Goal: Navigation & Orientation: Find specific page/section

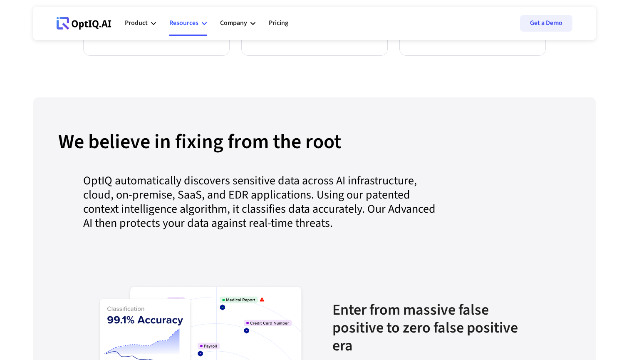
scroll to position [739, 0]
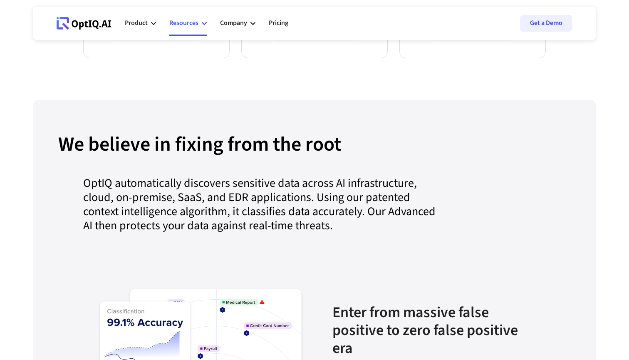
click at [193, 24] on div "Resources" at bounding box center [183, 22] width 29 height 11
click at [152, 23] on icon at bounding box center [153, 23] width 5 height 3
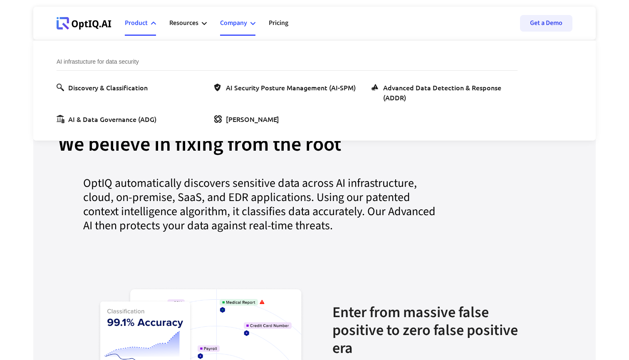
click at [251, 25] on icon at bounding box center [252, 23] width 5 height 5
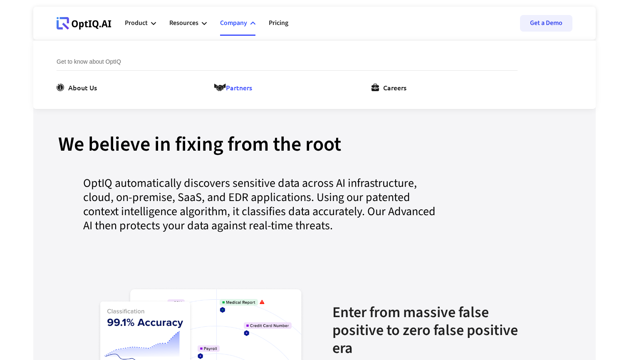
click at [252, 88] on div "Partners" at bounding box center [239, 87] width 26 height 10
click at [275, 20] on link "Pricing" at bounding box center [279, 23] width 20 height 25
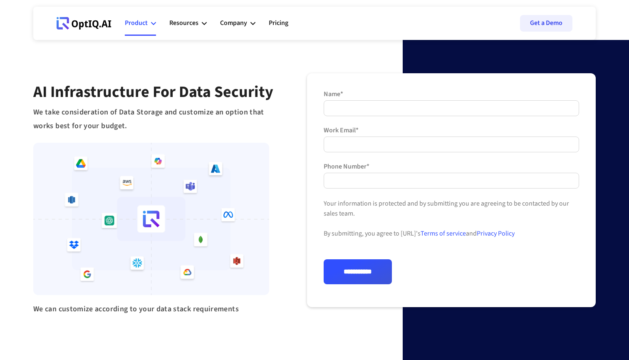
click at [152, 22] on icon at bounding box center [153, 23] width 5 height 5
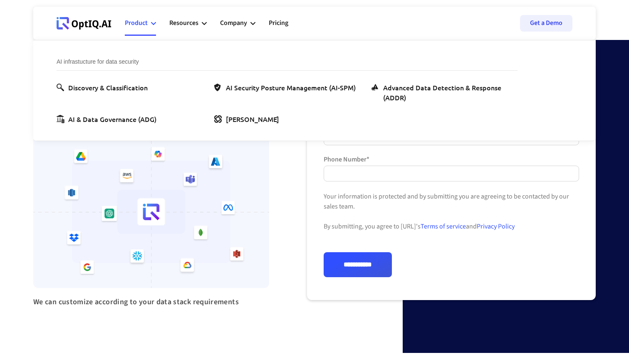
scroll to position [7, 0]
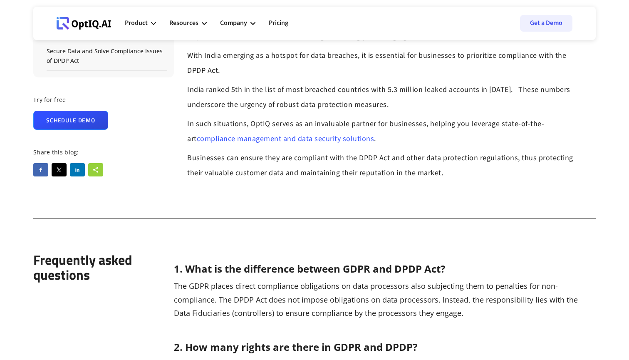
scroll to position [4075, 0]
